Goal: Check status

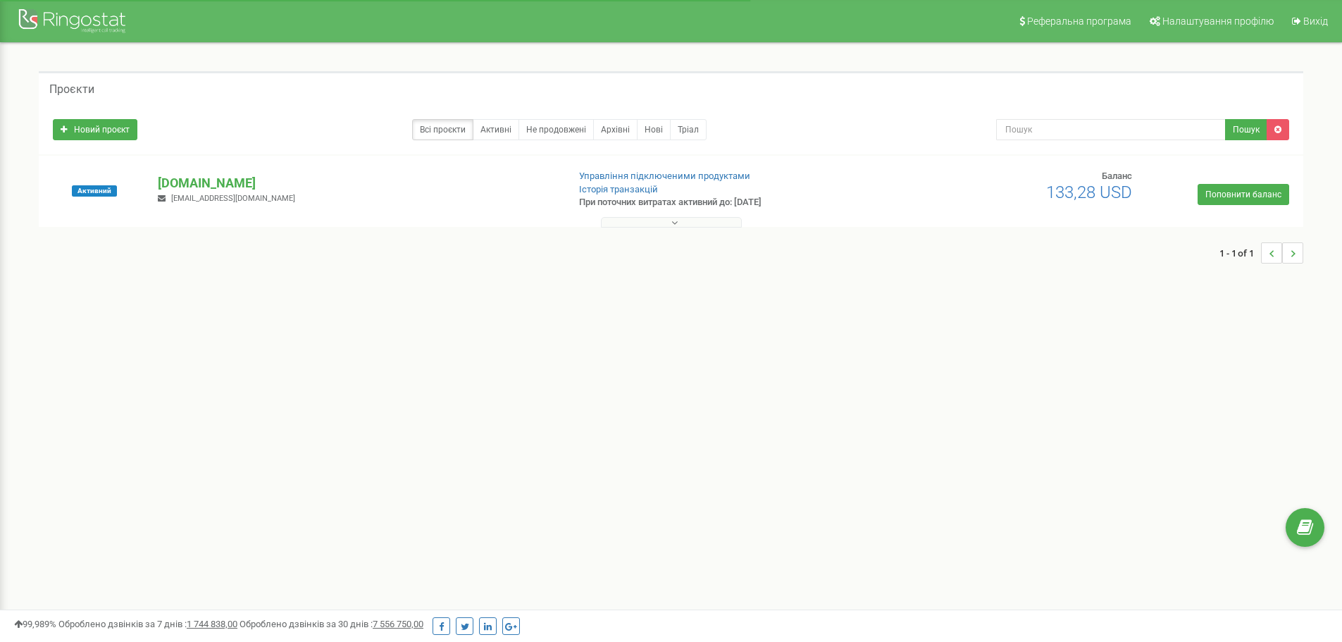
click at [712, 218] on button at bounding box center [671, 222] width 141 height 11
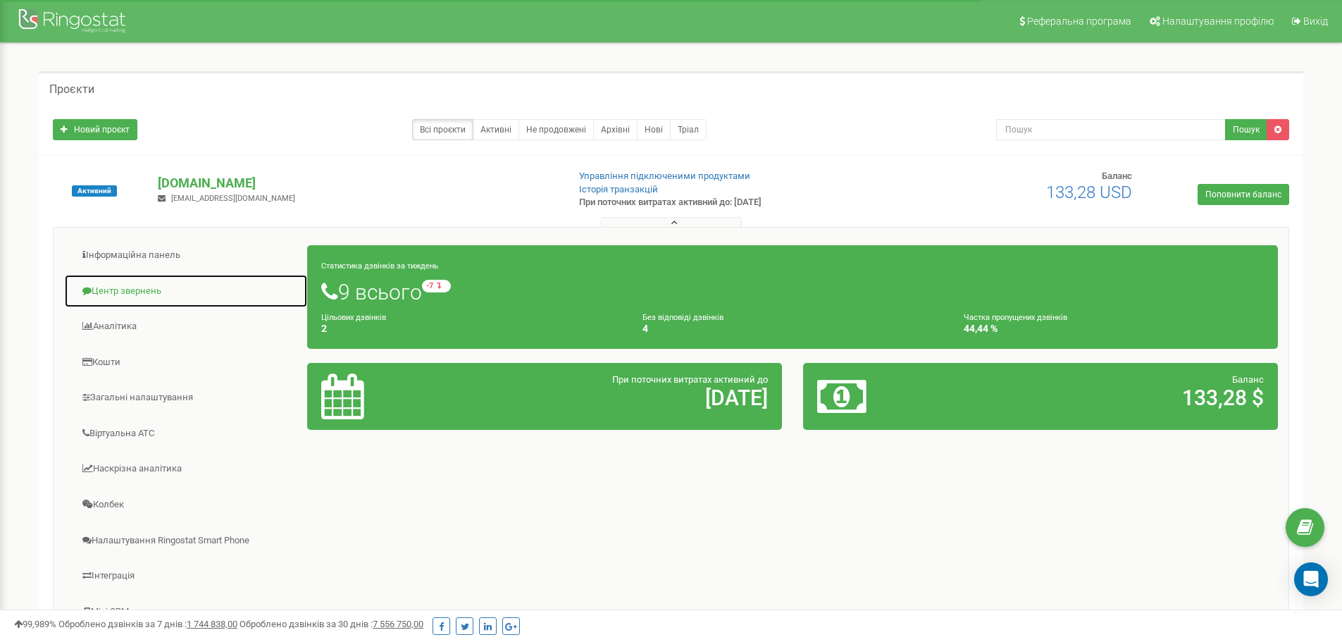
click at [106, 280] on link "Центр звернень" at bounding box center [186, 291] width 244 height 35
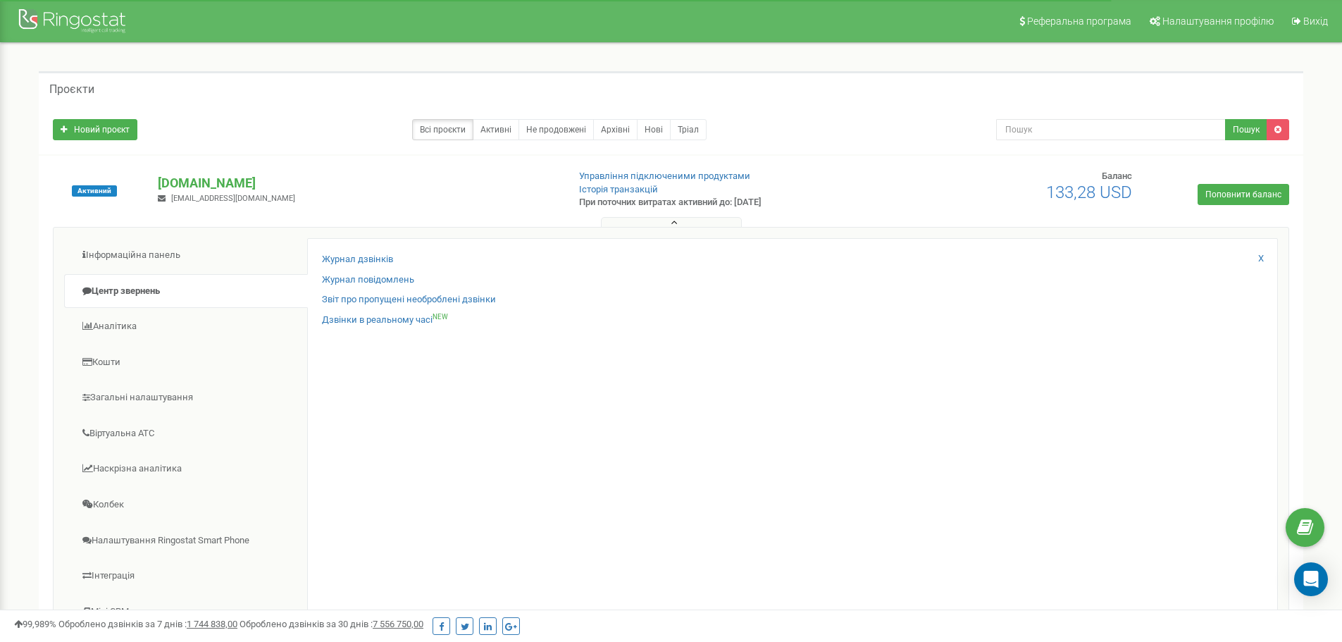
click at [397, 254] on div "Журнал дзвінків" at bounding box center [792, 263] width 941 height 20
drag, startPoint x: 397, startPoint y: 254, endPoint x: 366, endPoint y: 257, distance: 31.2
click at [396, 254] on div "Журнал дзвінків" at bounding box center [792, 263] width 941 height 20
click at [366, 257] on link "Журнал дзвінків" at bounding box center [357, 259] width 71 height 13
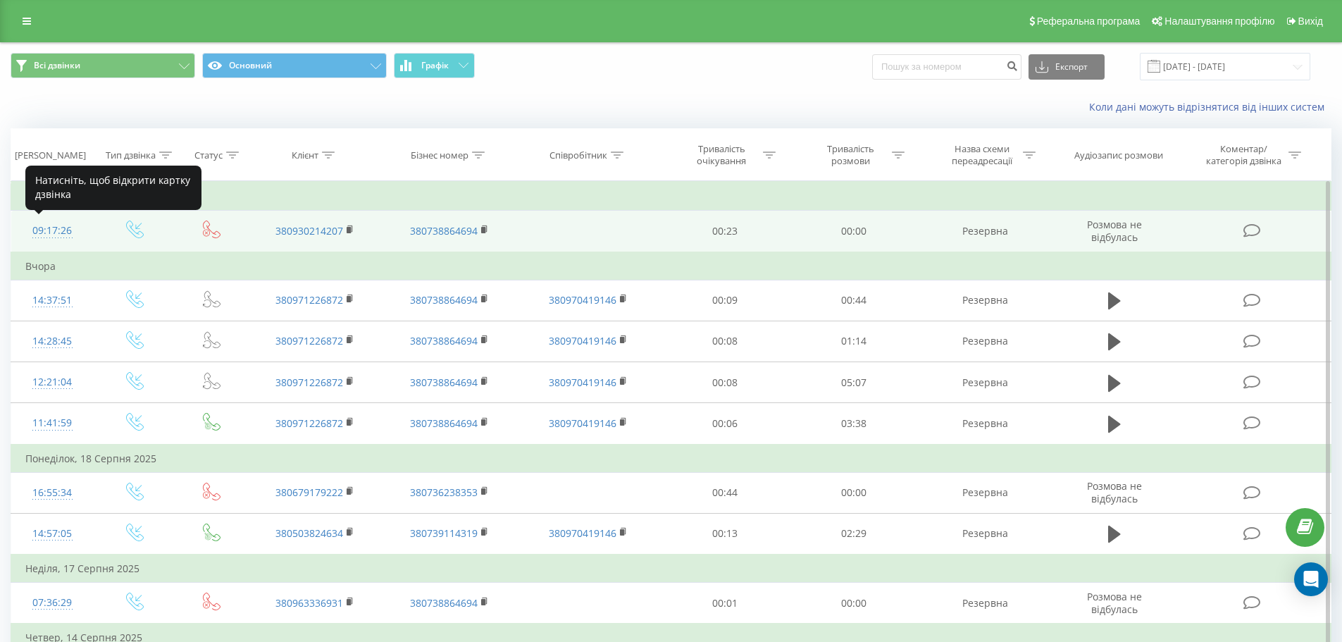
click at [65, 234] on div "09:17:26" at bounding box center [52, 230] width 54 height 27
